Goal: Information Seeking & Learning: Find specific fact

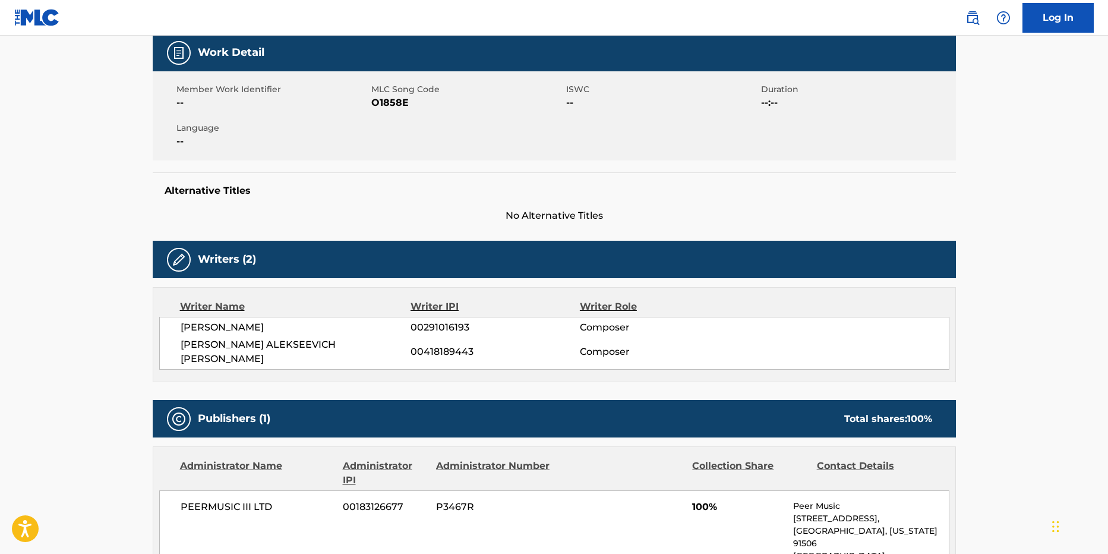
scroll to position [178, 0]
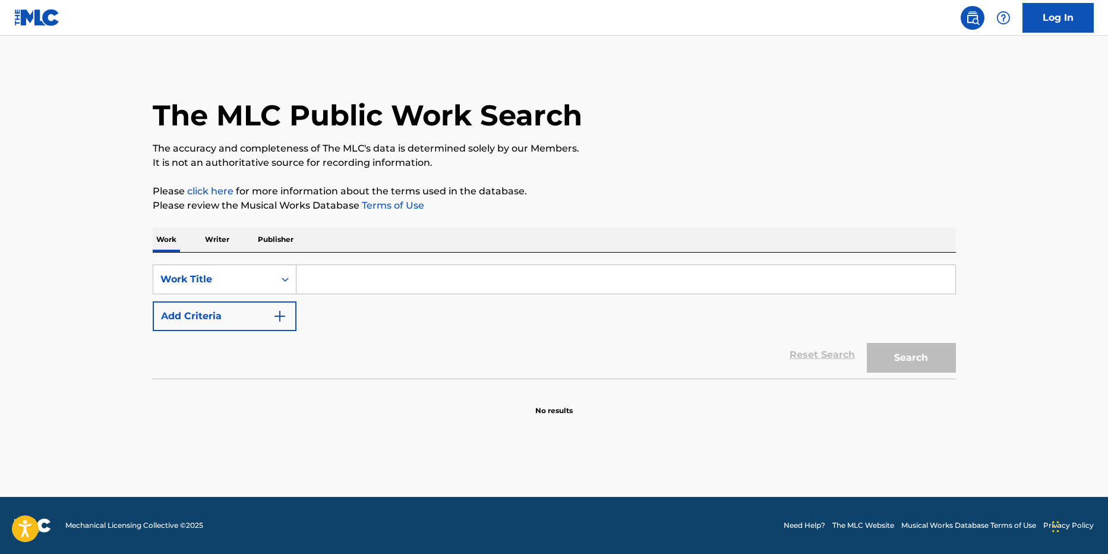
click at [366, 283] on input "Search Form" at bounding box center [625, 279] width 659 height 29
type input "я это ты (ты это я)"
click at [891, 379] on section at bounding box center [554, 381] width 803 height 7
click at [901, 361] on button "Search" at bounding box center [911, 358] width 89 height 30
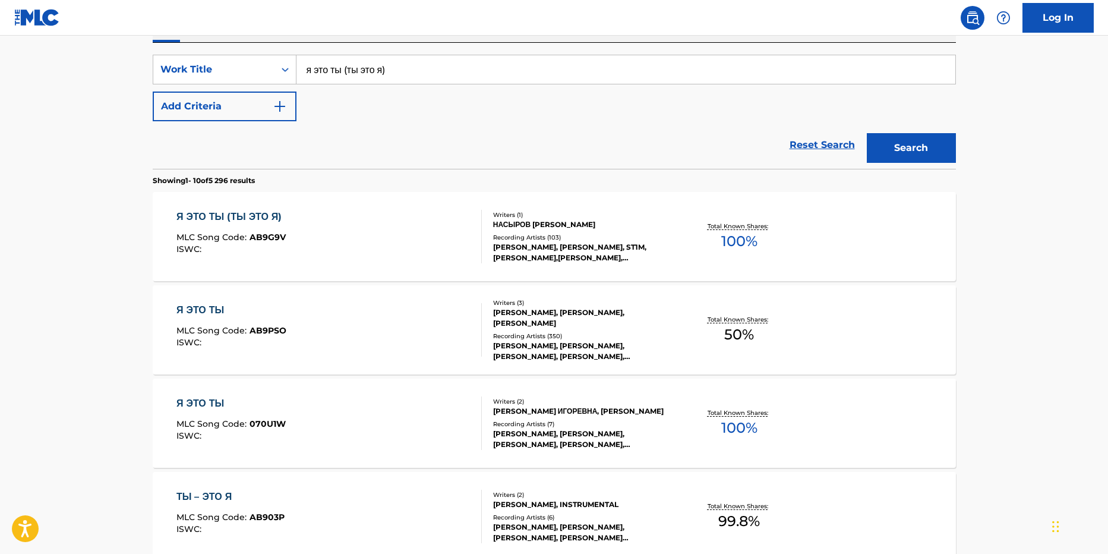
scroll to position [238, 0]
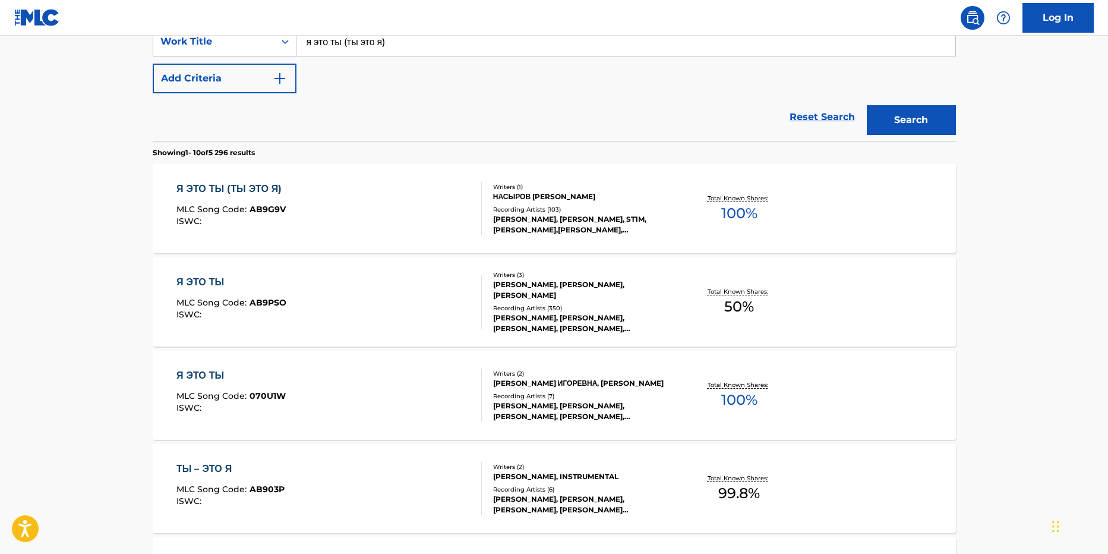
click at [214, 371] on div "Я ЭТО ТЫ" at bounding box center [230, 375] width 109 height 14
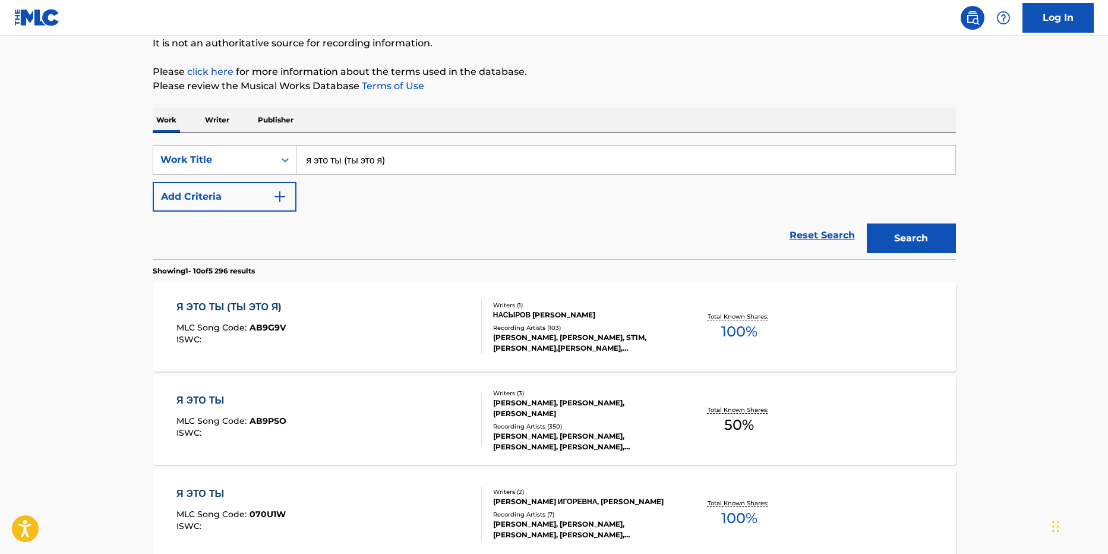
scroll to position [119, 0]
drag, startPoint x: 349, startPoint y: 156, endPoint x: 615, endPoint y: 123, distance: 268.1
click at [564, 167] on input "я это ты (ты это я)" at bounding box center [625, 160] width 659 height 29
type input "я это ты"
click at [867, 224] on button "Search" at bounding box center [911, 239] width 89 height 30
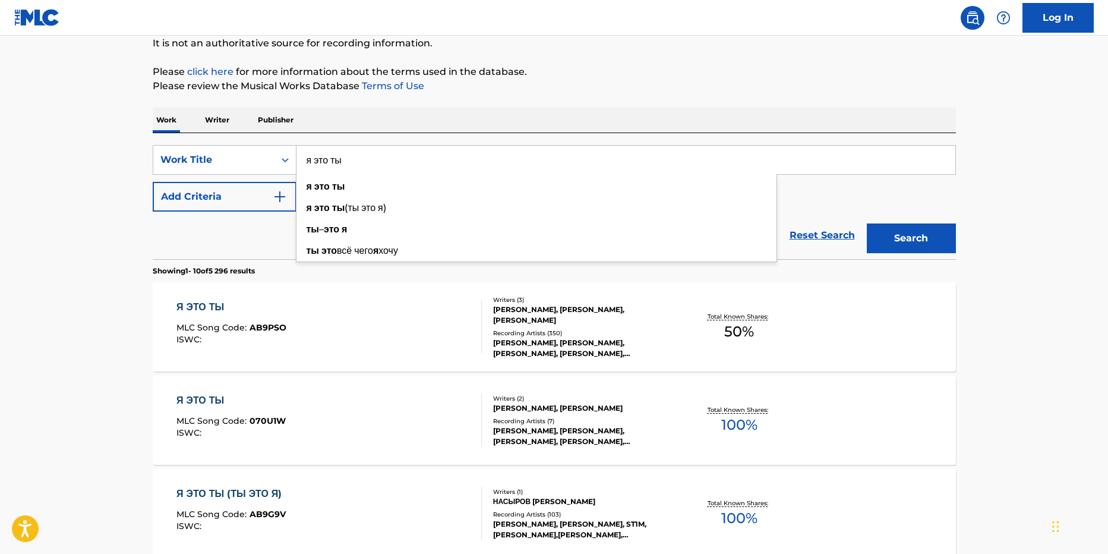
scroll to position [238, 0]
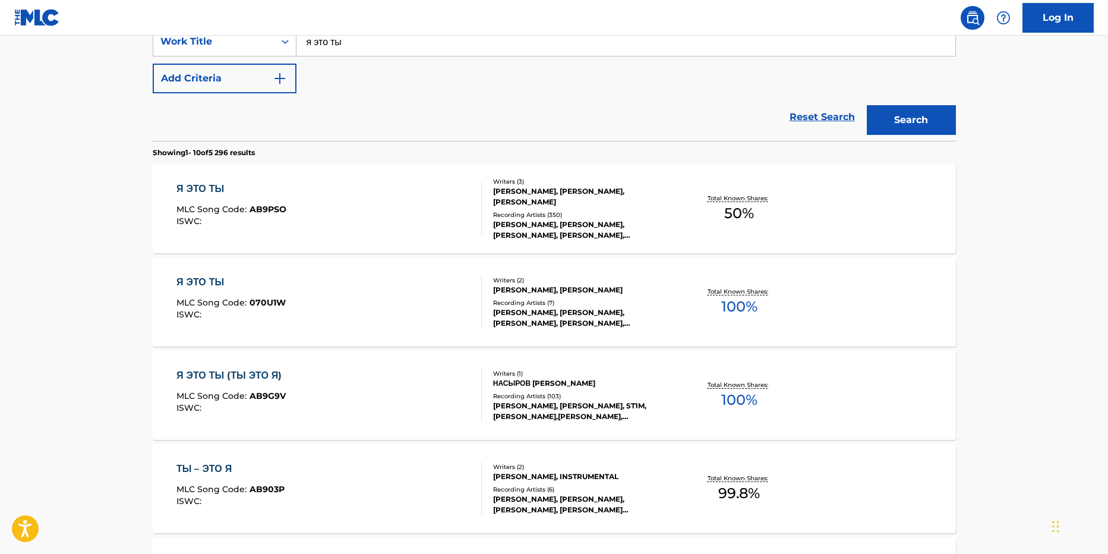
click at [271, 376] on div "Я ЭТО ТЫ (ТЫ ЭТО Я)" at bounding box center [231, 375] width 111 height 14
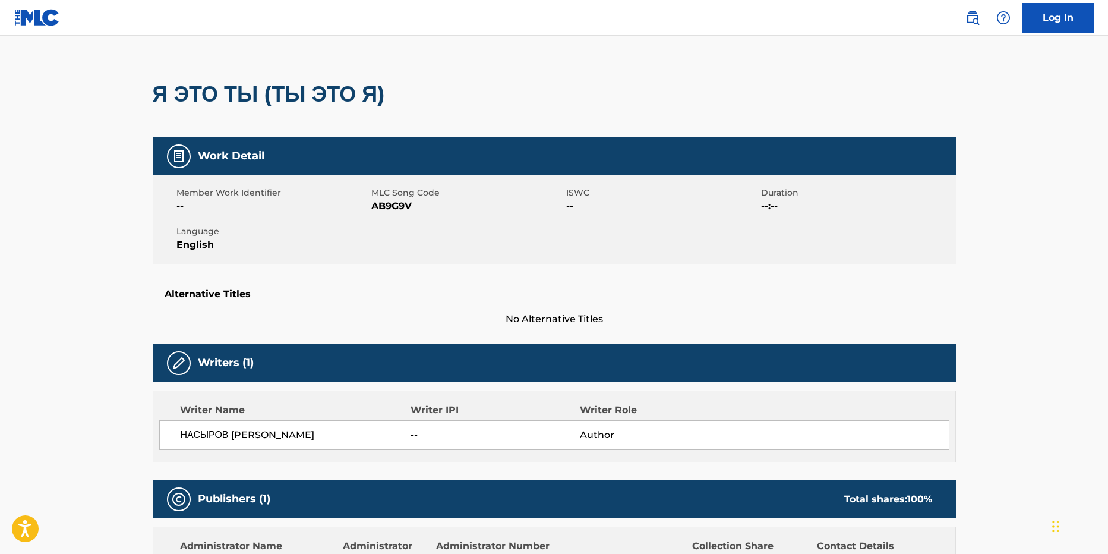
scroll to position [178, 0]
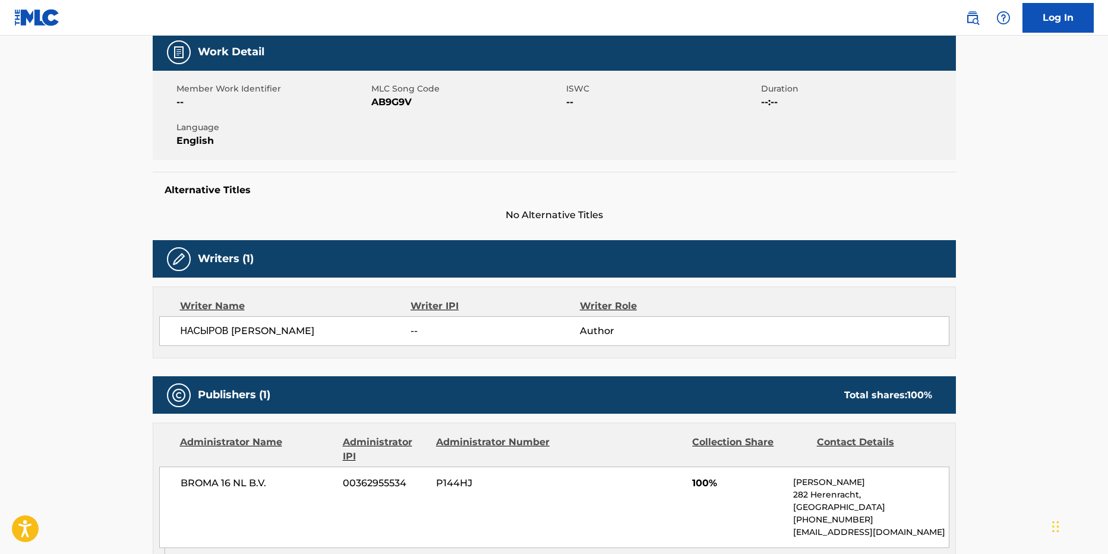
drag, startPoint x: 404, startPoint y: 327, endPoint x: 179, endPoint y: 332, distance: 225.2
click at [179, 332] on div "НАСЫРОВ [PERSON_NAME] -- Author" at bounding box center [554, 331] width 790 height 30
copy span "НАСЫРОВ [PERSON_NAME]"
